Goal: Task Accomplishment & Management: Use online tool/utility

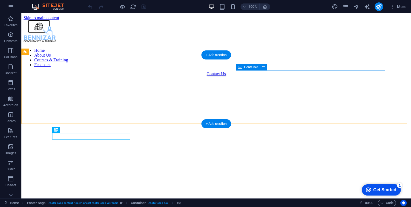
scroll to position [414, 0]
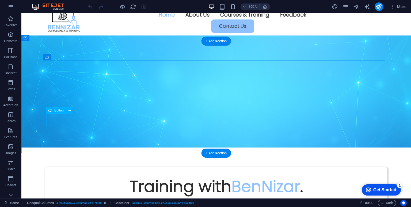
scroll to position [0, 0]
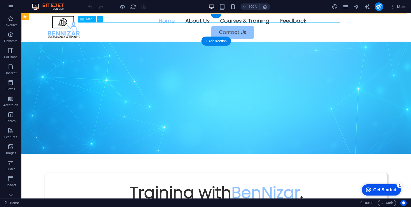
click at [176, 26] on nav "Home About Us Courses & Training Feedback" at bounding box center [216, 21] width 337 height 10
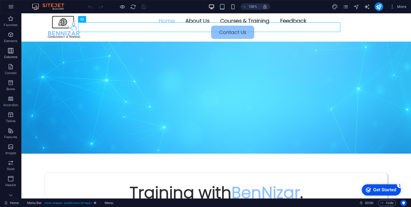
click at [9, 47] on button "Columns" at bounding box center [10, 53] width 21 height 16
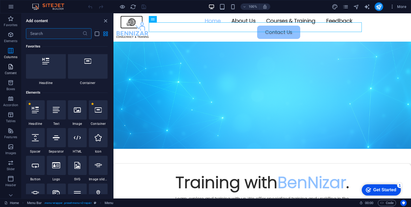
click at [8, 67] on icon "button" at bounding box center [10, 67] width 6 height 6
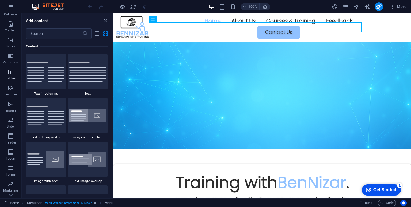
scroll to position [55, 0]
click at [10, 108] on icon "button" at bounding box center [10, 108] width 6 height 6
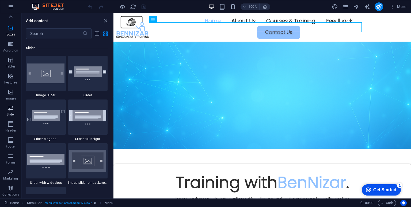
scroll to position [3031, 0]
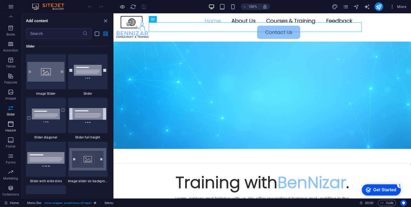
click at [10, 128] on span "Header" at bounding box center [10, 127] width 21 height 13
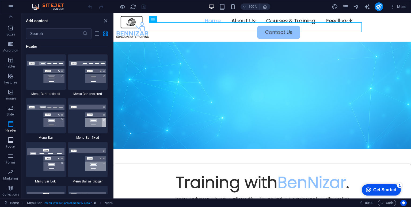
click at [9, 138] on icon "button" at bounding box center [10, 140] width 6 height 6
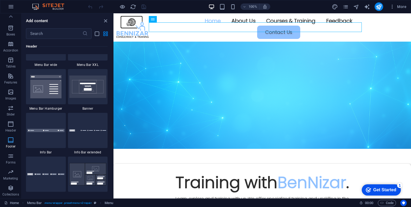
scroll to position [3539, 0]
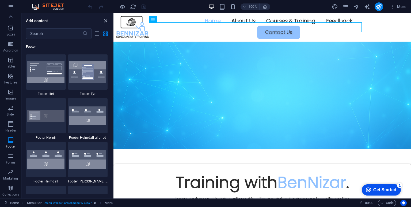
drag, startPoint x: 104, startPoint y: 22, endPoint x: 114, endPoint y: 17, distance: 11.4
click at [104, 22] on icon "close panel" at bounding box center [105, 21] width 6 height 6
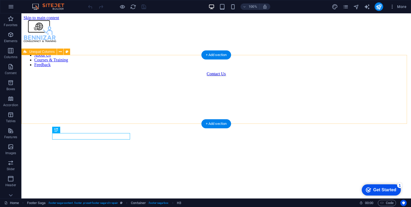
scroll to position [414, 0]
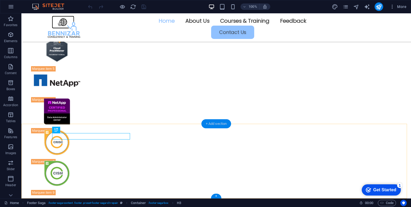
drag, startPoint x: 225, startPoint y: 125, endPoint x: 151, endPoint y: 118, distance: 74.1
click at [225, 125] on div "+ Add section" at bounding box center [216, 123] width 30 height 9
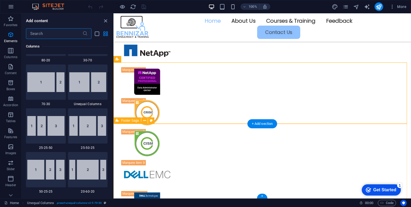
scroll to position [935, 0]
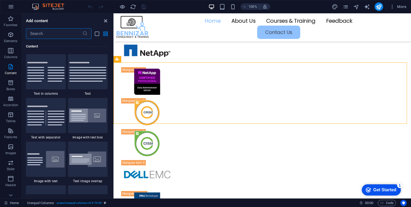
click at [103, 21] on icon "close panel" at bounding box center [105, 21] width 6 height 6
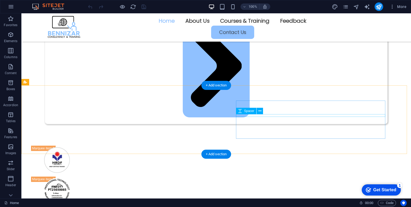
scroll to position [267, 0]
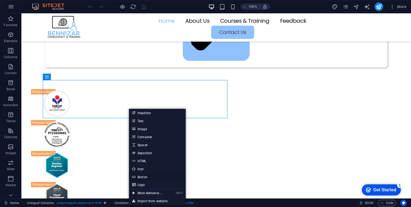
click at [155, 178] on link "Button" at bounding box center [157, 177] width 57 height 8
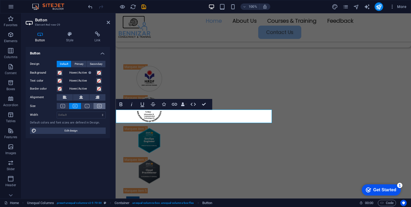
scroll to position [262, 0]
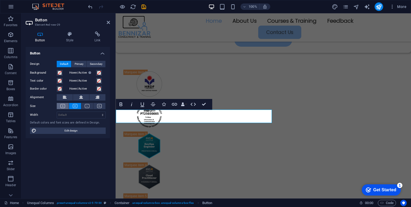
click at [65, 106] on button at bounding box center [63, 106] width 12 height 6
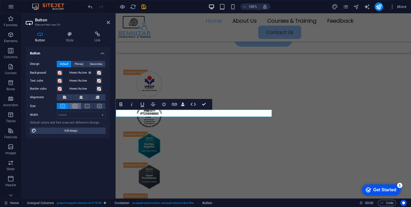
click at [73, 107] on icon at bounding box center [75, 106] width 5 height 4
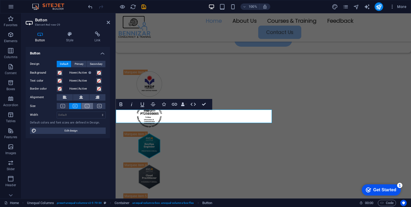
click at [91, 106] on button at bounding box center [87, 106] width 12 height 6
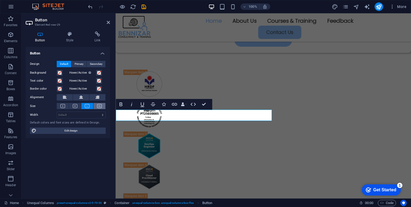
click at [96, 106] on button at bounding box center [99, 106] width 12 height 6
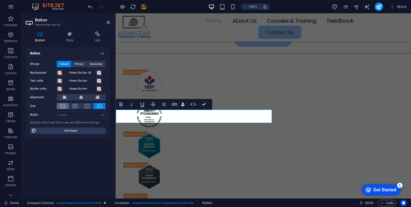
click at [66, 105] on button at bounding box center [63, 106] width 12 height 6
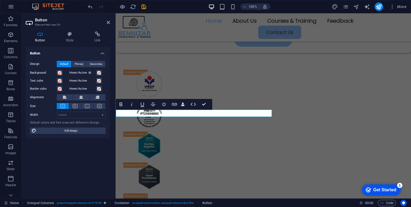
click at [110, 21] on aside "Button Element #ed-new-29 Button Style Link Button Design Default Primary Secon…" at bounding box center [68, 106] width 94 height 186
click at [109, 21] on icon at bounding box center [108, 22] width 3 height 4
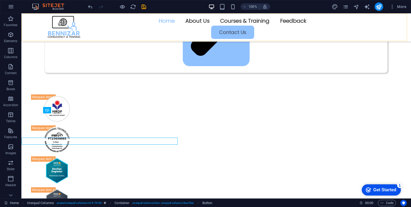
scroll to position [234, 0]
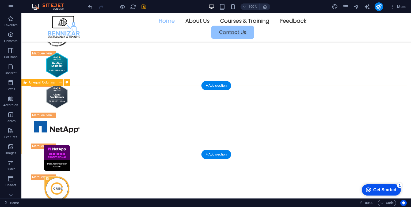
scroll to position [414, 0]
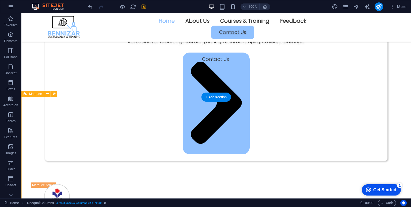
scroll to position [0, 0]
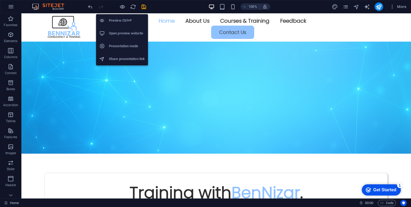
click at [116, 51] on li "Presentation mode" at bounding box center [122, 46] width 52 height 13
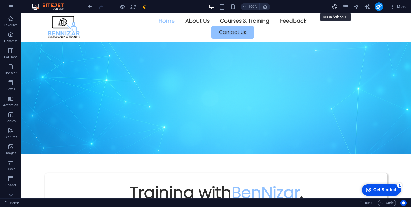
click at [335, 6] on icon "design" at bounding box center [334, 7] width 6 height 6
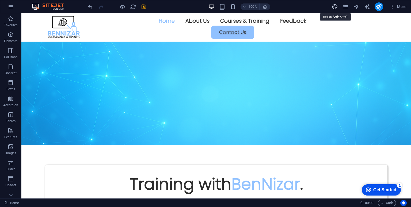
select select "700"
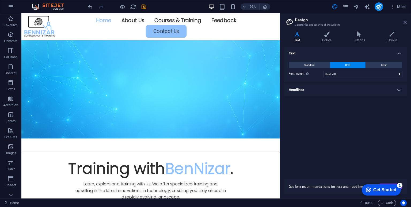
drag, startPoint x: 335, startPoint y: 6, endPoint x: 405, endPoint y: 22, distance: 72.5
click at [405, 22] on icon at bounding box center [404, 22] width 3 height 4
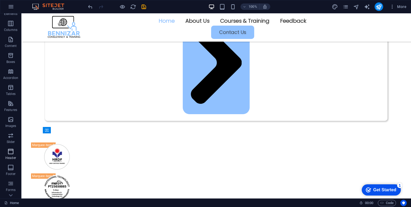
scroll to position [55, 0]
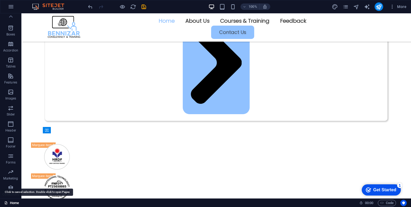
click at [13, 202] on link "Home" at bounding box center [11, 203] width 15 height 6
click at [30, 202] on div "Home" at bounding box center [179, 203] width 350 height 6
click at [9, 17] on icon at bounding box center [10, 16] width 7 height 7
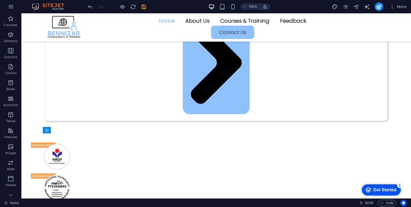
click at [9, 17] on icon "button" at bounding box center [10, 19] width 6 height 6
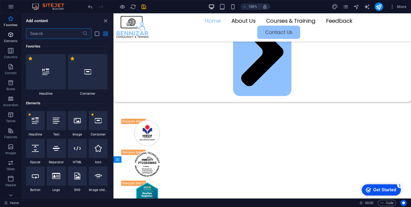
scroll to position [209, 0]
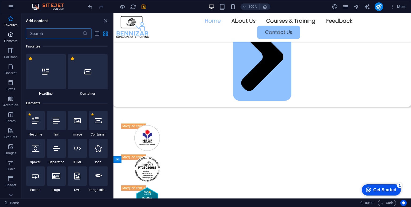
click at [12, 33] on icon "button" at bounding box center [10, 35] width 6 height 6
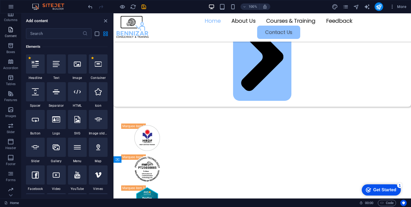
scroll to position [55, 0]
click at [13, 128] on span "Header" at bounding box center [10, 127] width 21 height 13
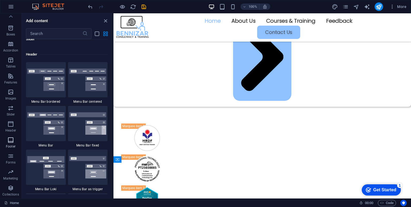
scroll to position [3219, 0]
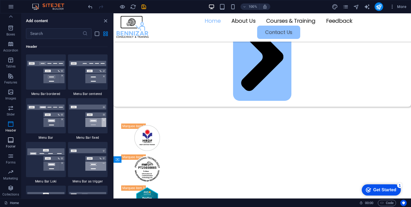
click at [11, 140] on icon "button" at bounding box center [10, 140] width 6 height 6
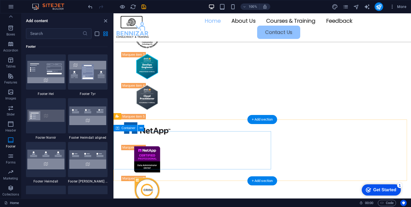
scroll to position [420, 0]
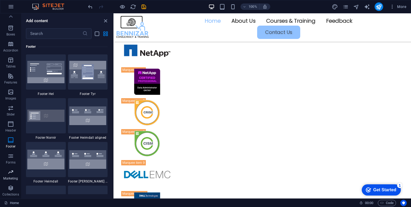
click at [12, 173] on icon "button" at bounding box center [10, 172] width 6 height 6
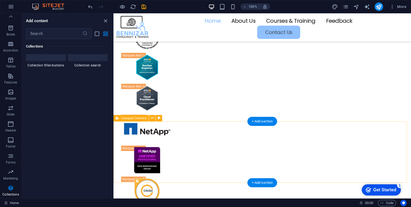
scroll to position [367, 0]
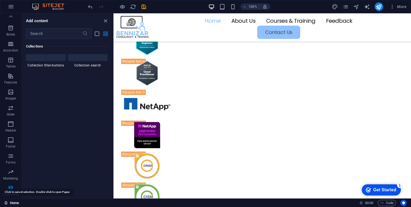
click at [18, 203] on link "Home" at bounding box center [11, 203] width 15 height 6
click at [19, 202] on div "Home" at bounding box center [179, 203] width 350 height 6
click at [14, 202] on link "Home" at bounding box center [11, 203] width 15 height 6
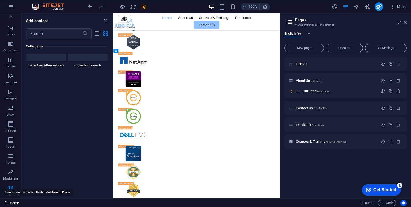
scroll to position [299, 0]
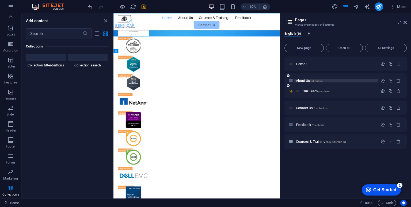
click at [308, 80] on span "About Us /about-us" at bounding box center [309, 81] width 26 height 4
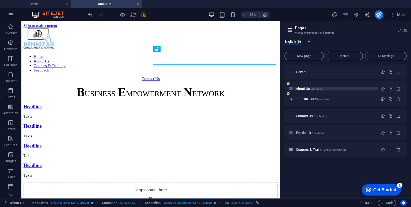
scroll to position [0, 0]
click at [308, 98] on span "Our Team /our-team" at bounding box center [316, 99] width 28 height 4
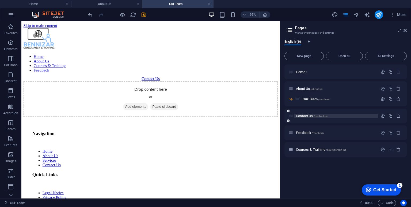
click at [314, 115] on span "/contact-us" at bounding box center [320, 116] width 14 height 3
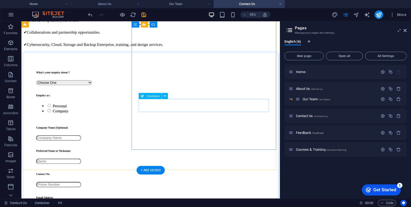
scroll to position [214, 0]
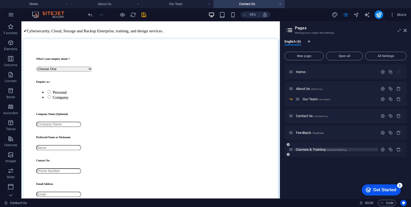
click at [299, 149] on span "Courses & Training /courses-training" at bounding box center [321, 150] width 51 height 4
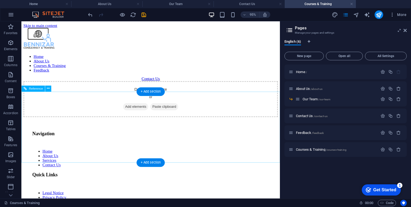
scroll to position [0, 0]
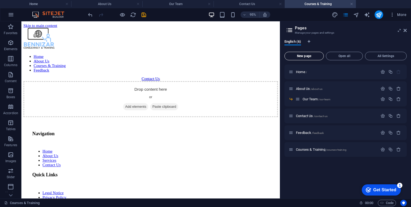
click at [310, 58] on span "New page" at bounding box center [304, 56] width 34 height 3
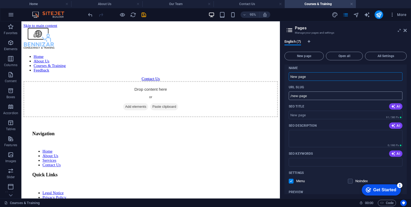
scroll to position [107, 0]
